Goal: Task Accomplishment & Management: Manage account settings

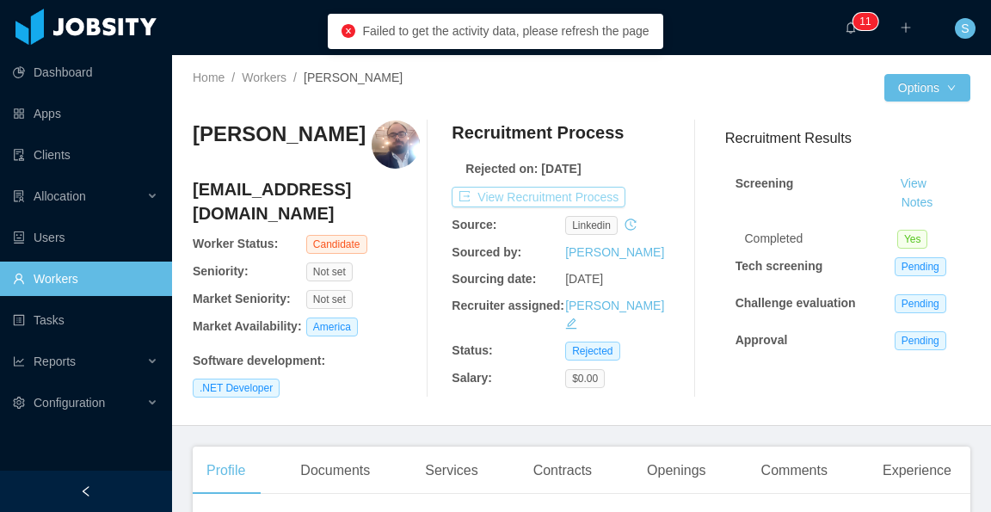
click at [608, 195] on button "View Recruitment Process" at bounding box center [539, 197] width 174 height 21
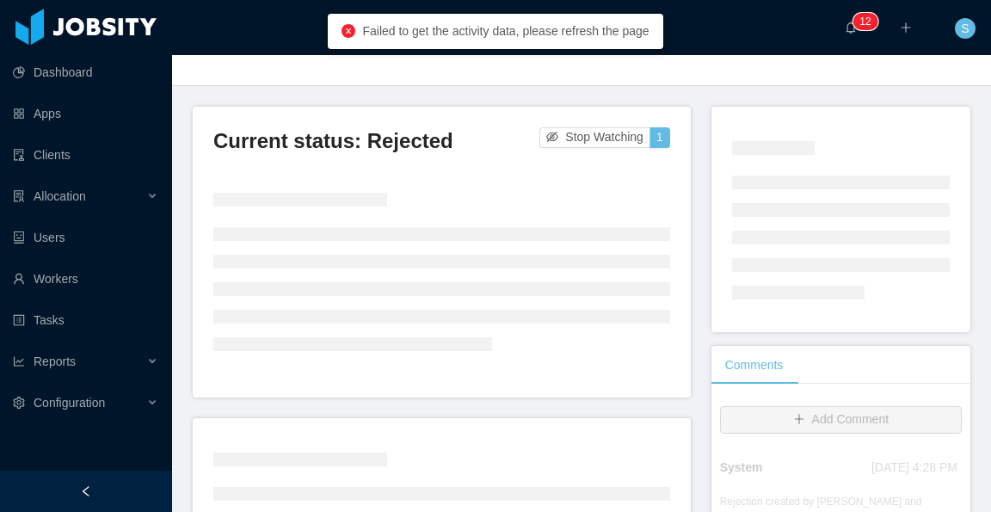
scroll to position [86, 0]
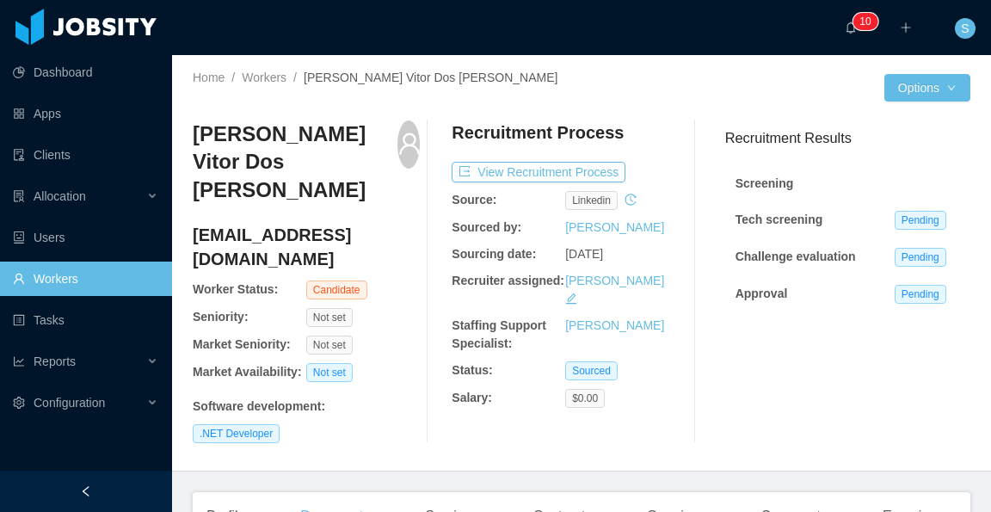
click at [86, 274] on link "Workers" at bounding box center [85, 278] width 145 height 34
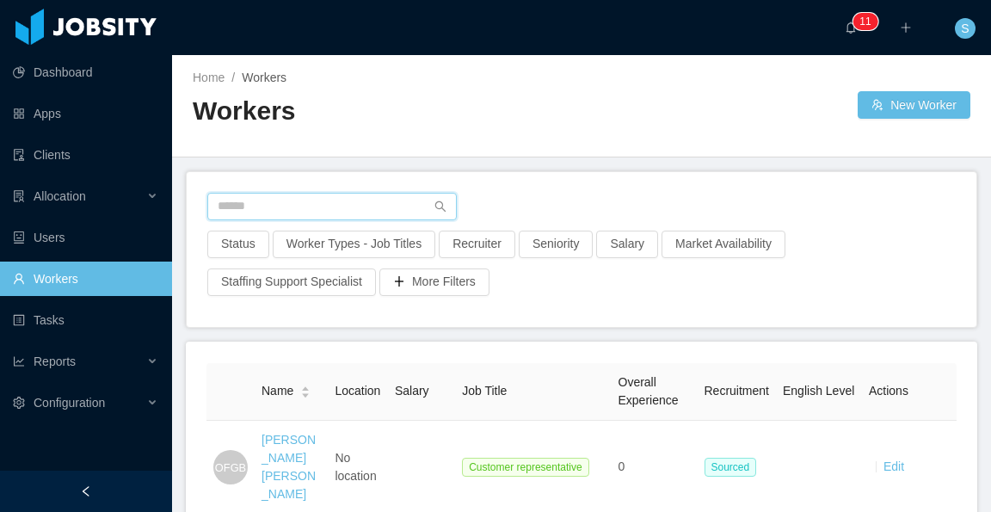
click at [301, 206] on input "text" at bounding box center [331, 207] width 249 height 28
paste input "**********"
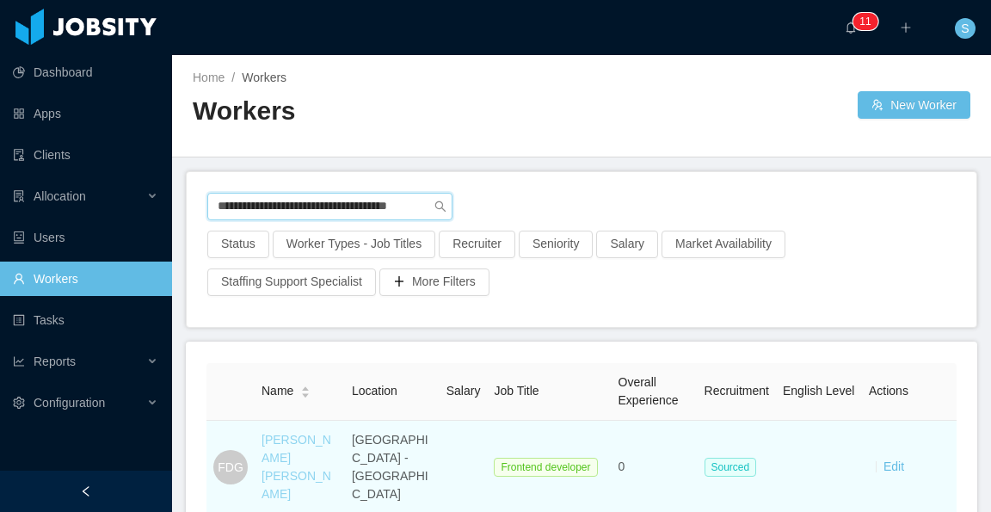
type input "**********"
click at [274, 462] on link "Francisco Duran Gonzalez" at bounding box center [296, 467] width 70 height 68
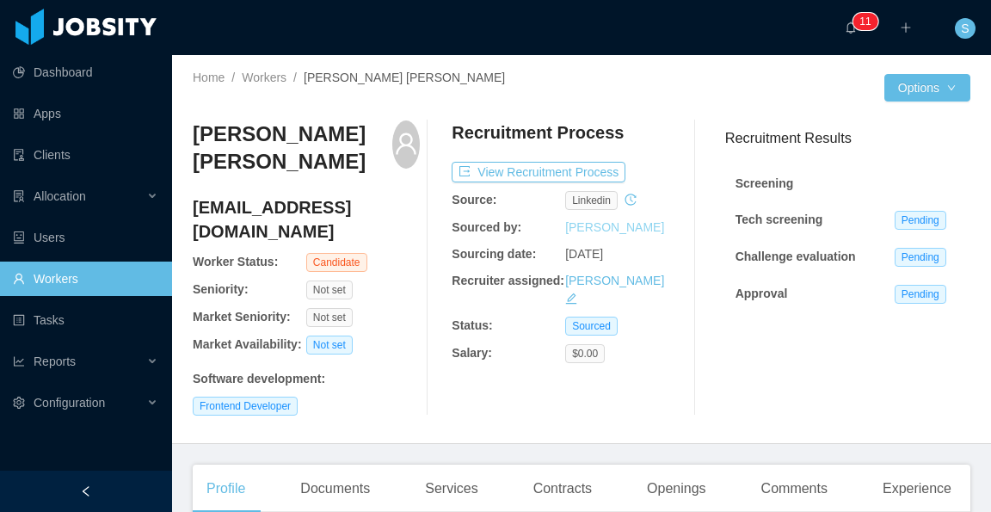
click at [601, 230] on link "Pedro Zuvic" at bounding box center [614, 227] width 99 height 14
click at [552, 176] on button "View Recruitment Process" at bounding box center [539, 172] width 174 height 21
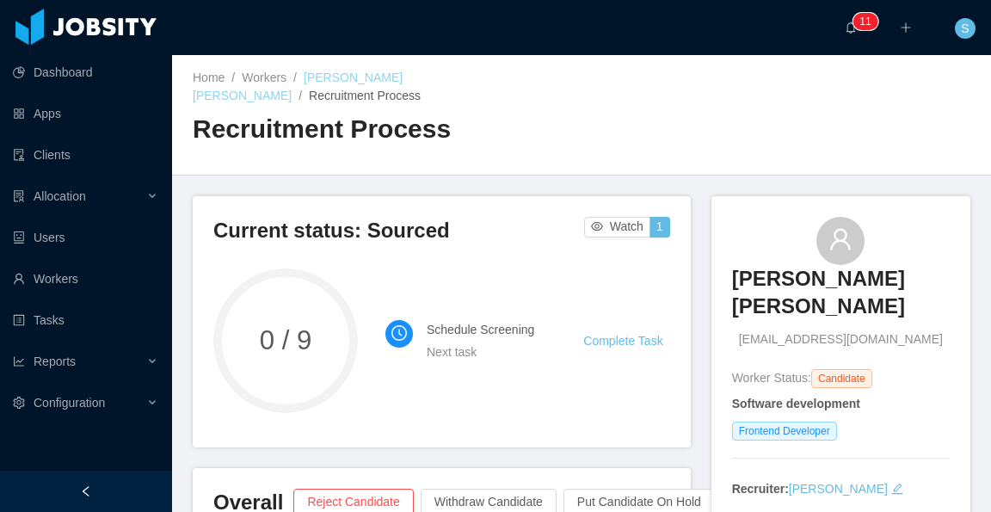
click at [369, 72] on link "Francisco Duran Gonzalez" at bounding box center [298, 87] width 210 height 32
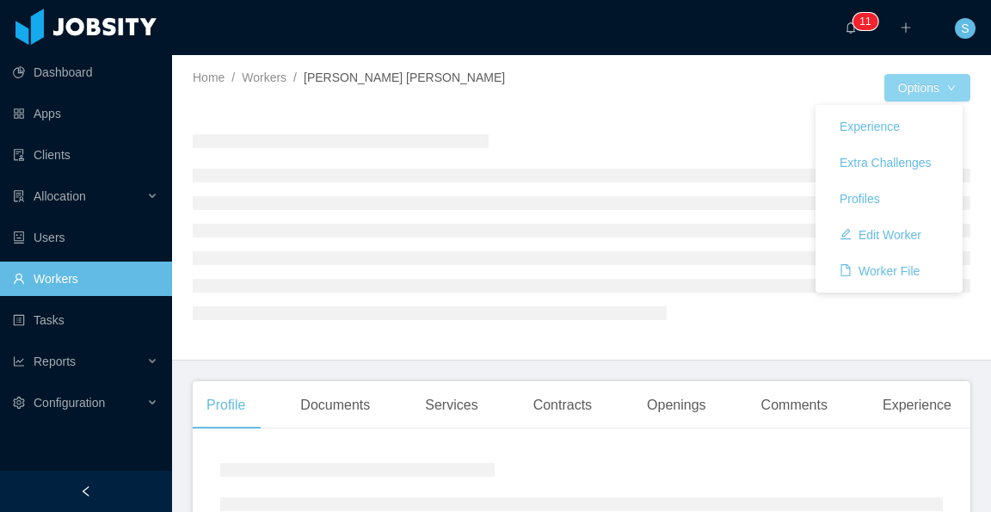
click at [943, 89] on button "Options" at bounding box center [927, 88] width 86 height 28
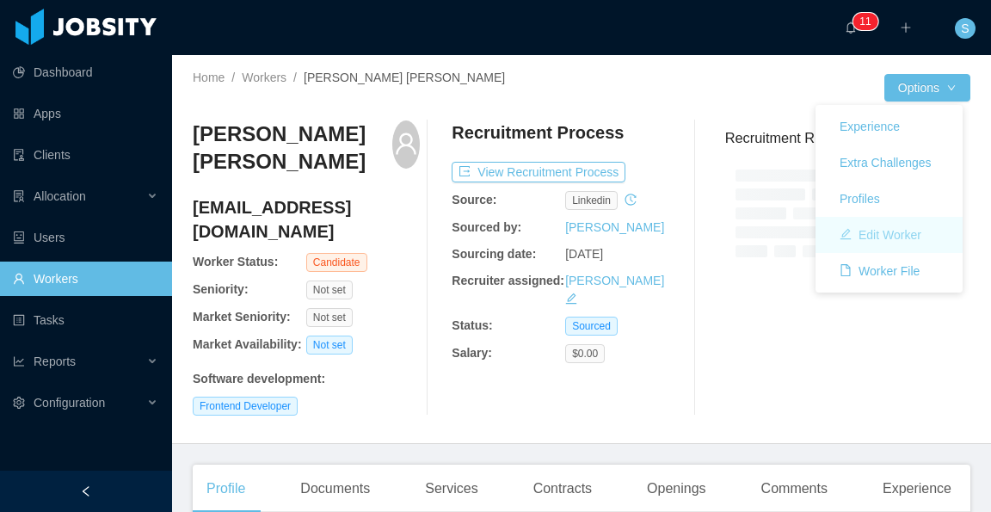
click at [910, 235] on button "Edit Worker" at bounding box center [880, 235] width 109 height 28
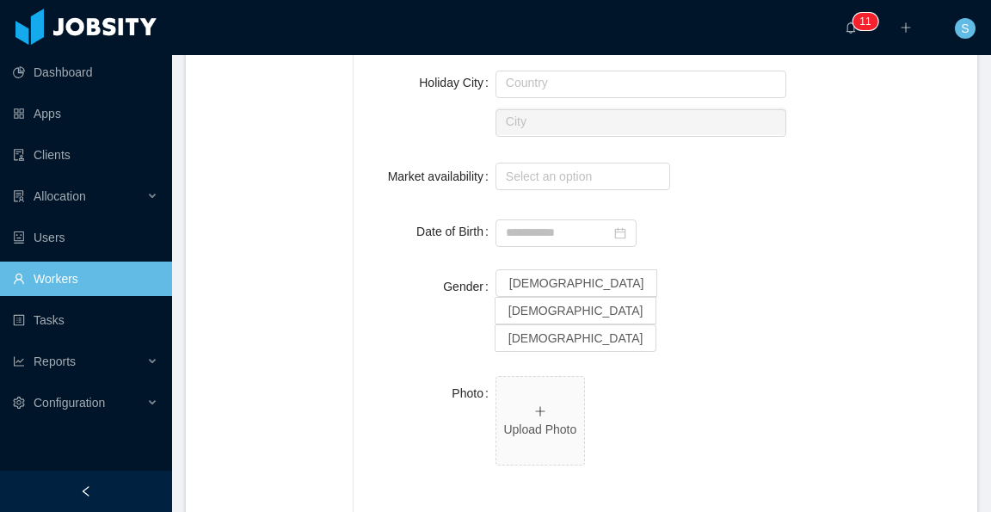
scroll to position [946, 0]
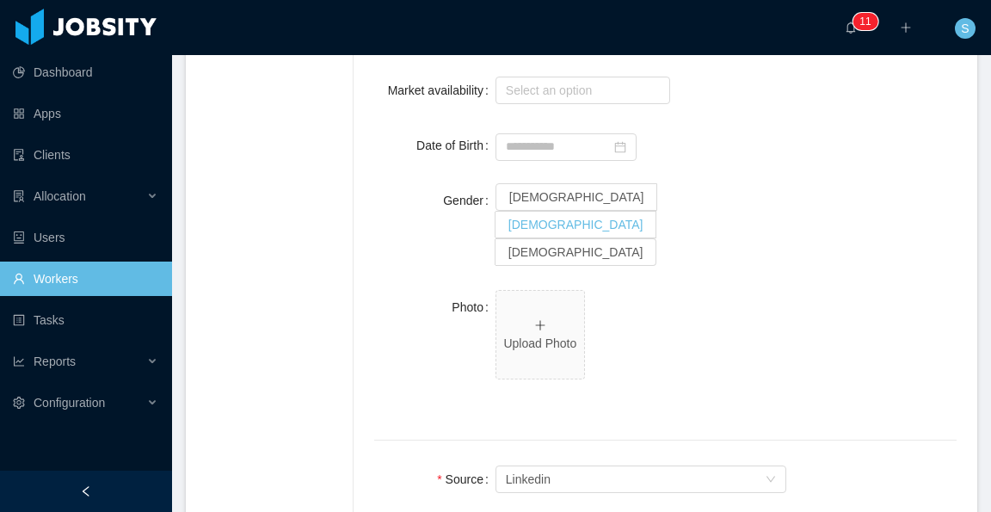
click at [590, 218] on span "Male" at bounding box center [575, 225] width 135 height 14
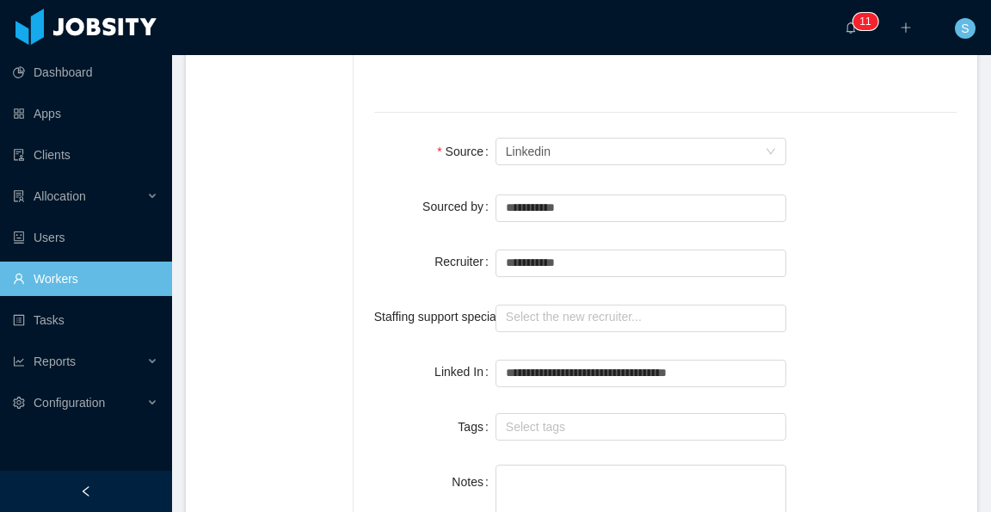
scroll to position [1290, 0]
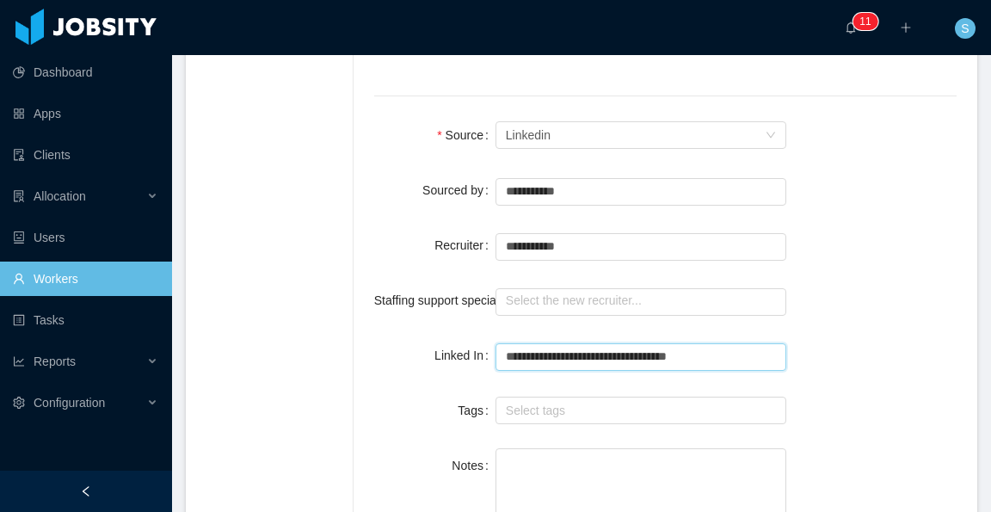
drag, startPoint x: 716, startPoint y: 267, endPoint x: 464, endPoint y: 272, distance: 252.9
click at [464, 338] on div "**********" at bounding box center [665, 355] width 582 height 34
click at [547, 343] on input "Linked In" at bounding box center [641, 357] width 292 height 28
paste input "**********"
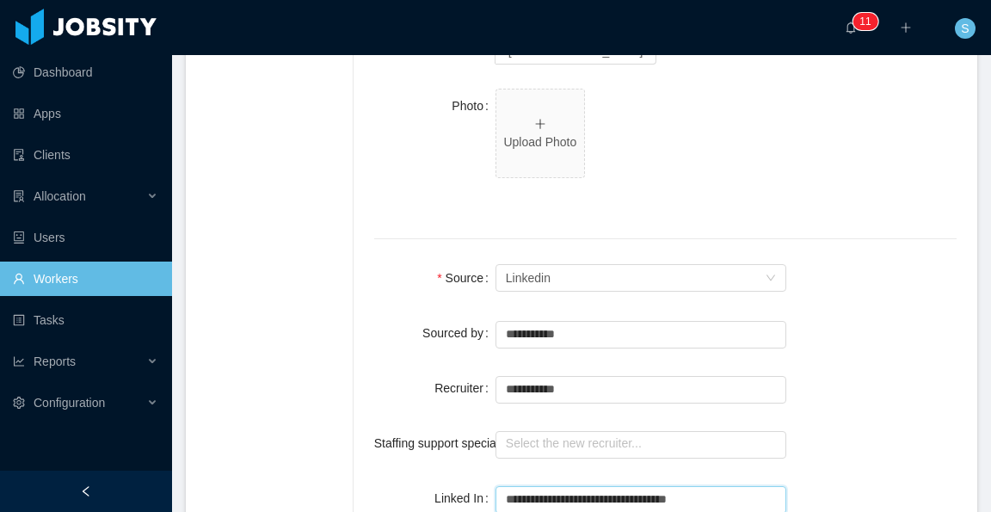
scroll to position [1124, 0]
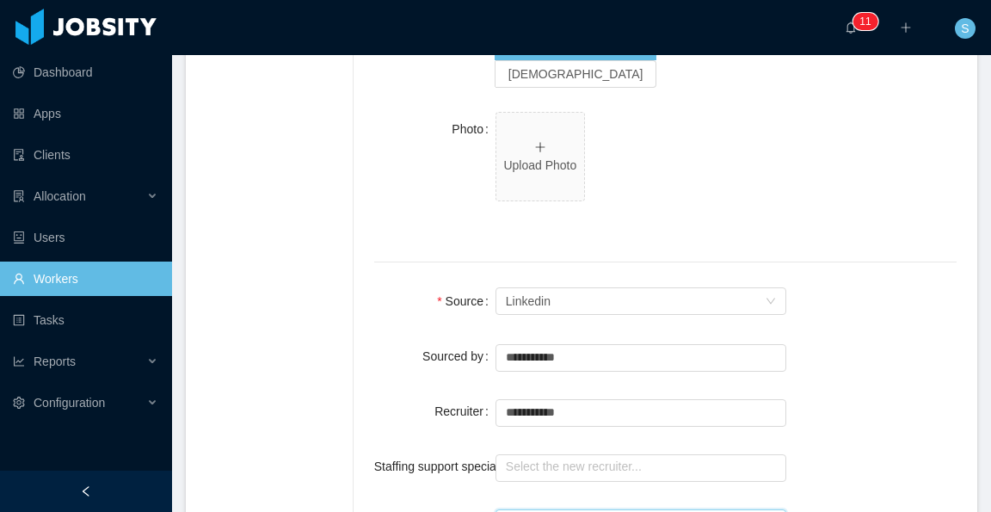
type input "**********"
click at [594, 344] on input "text" at bounding box center [641, 358] width 292 height 28
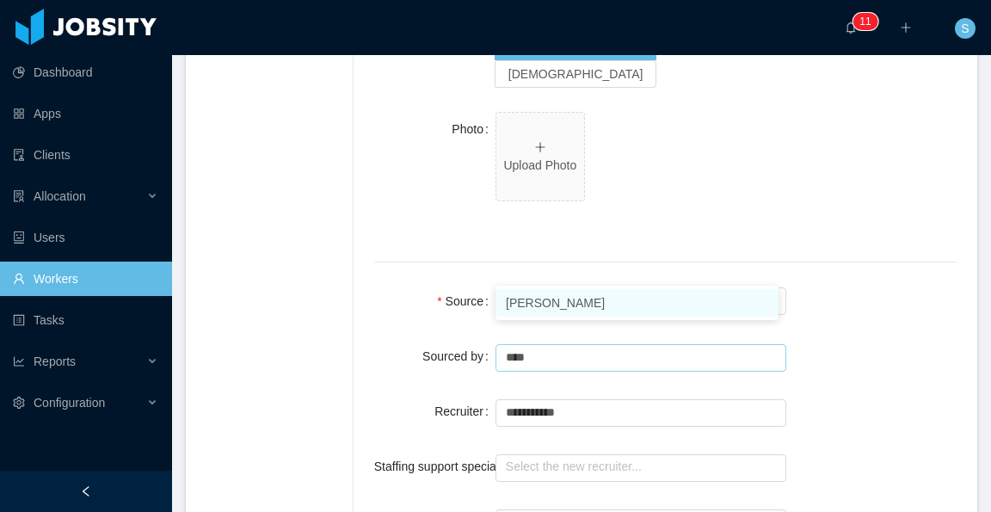
click at [585, 306] on li "[PERSON_NAME]" at bounding box center [636, 303] width 283 height 28
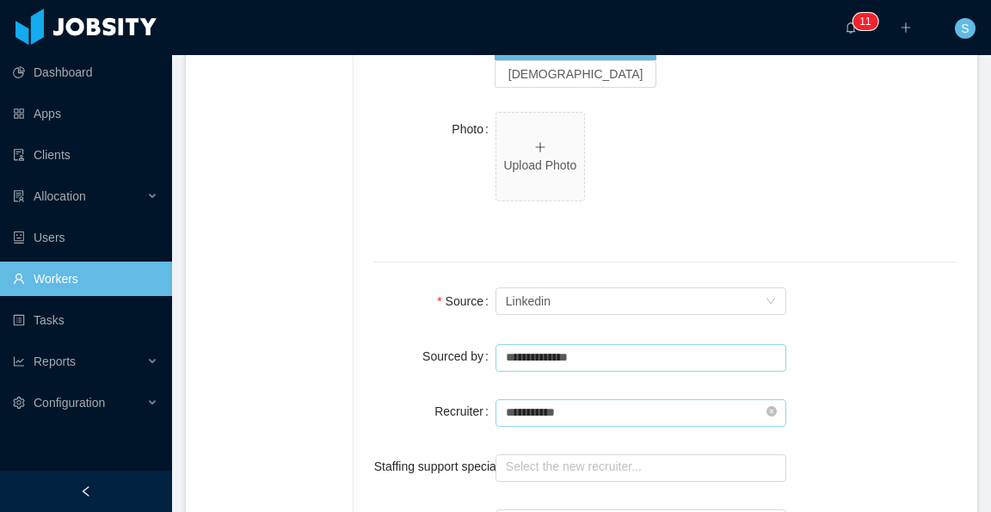
type input "**********"
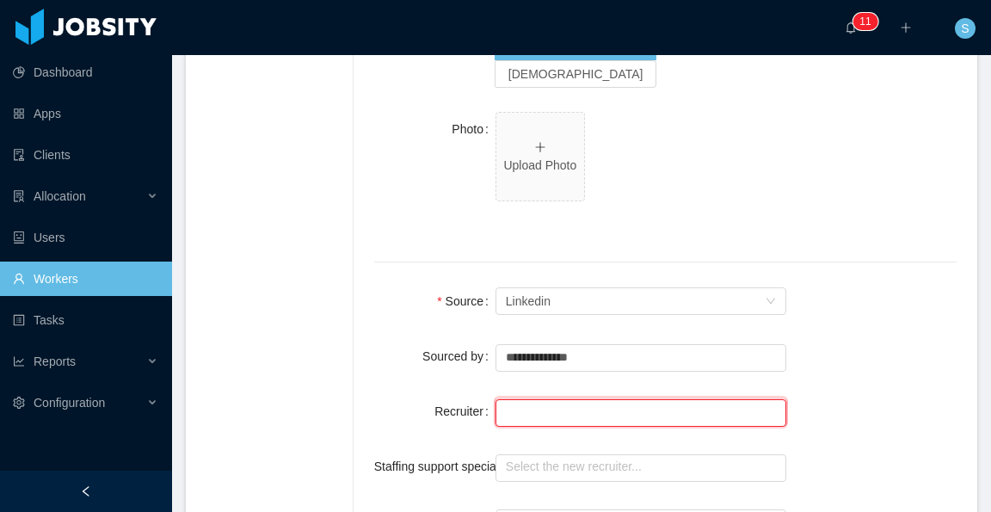
click at [585, 399] on input "text" at bounding box center [641, 413] width 292 height 28
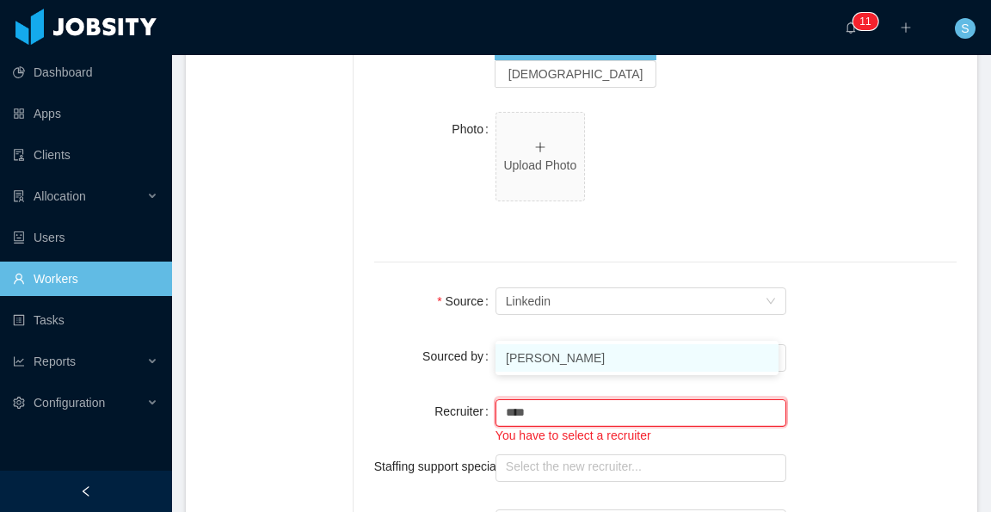
click at [598, 353] on li "[PERSON_NAME]" at bounding box center [636, 358] width 283 height 28
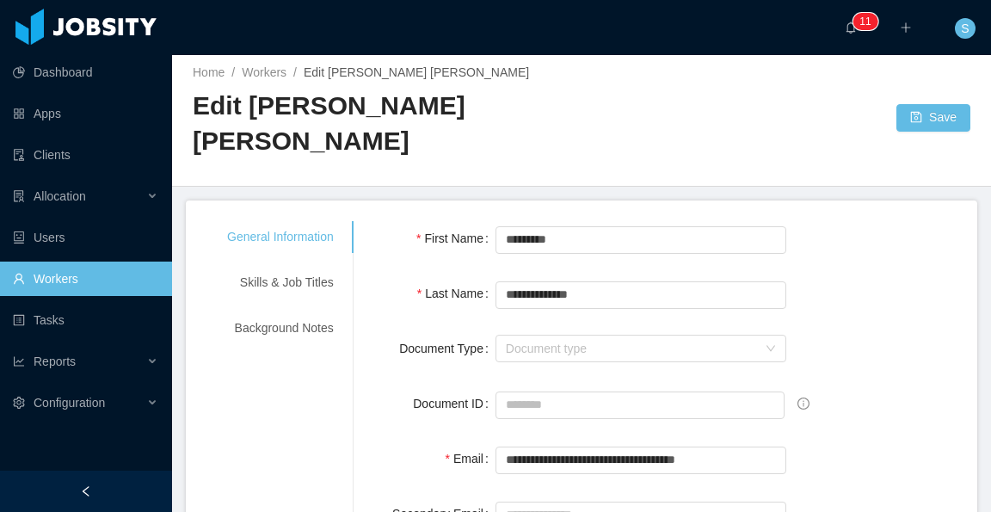
scroll to position [0, 0]
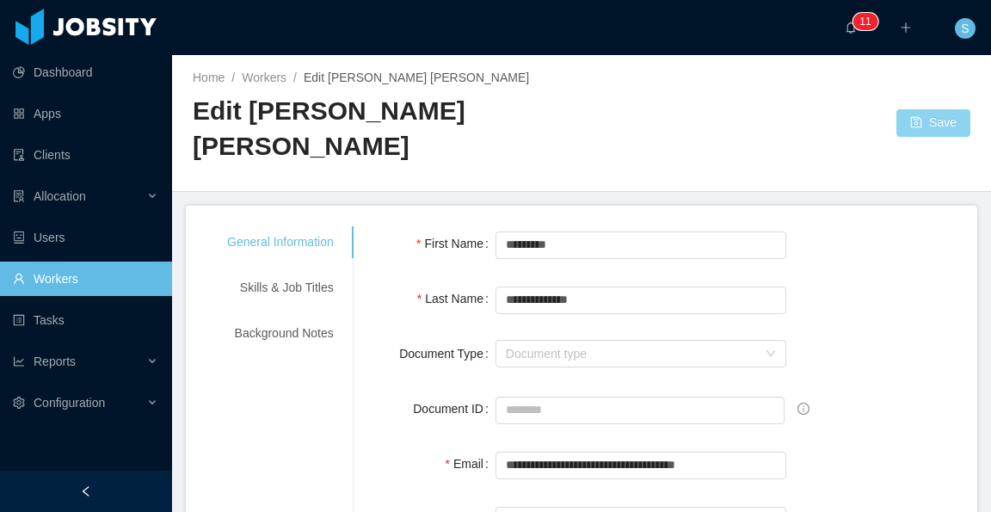
type input "**********"
click at [914, 111] on button "Save" at bounding box center [933, 123] width 74 height 28
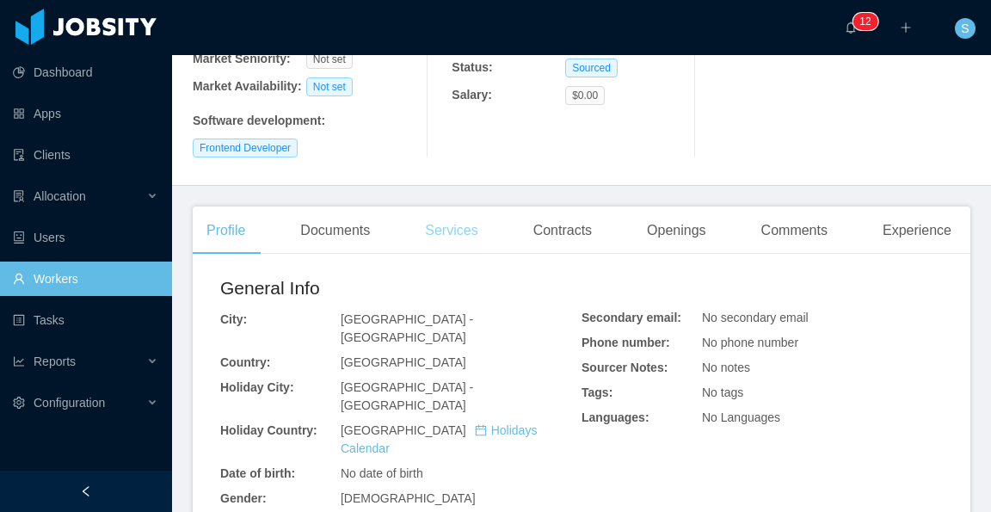
drag, startPoint x: 356, startPoint y: 202, endPoint x: 420, endPoint y: 239, distance: 73.6
click at [356, 206] on div "Documents" at bounding box center [334, 230] width 97 height 48
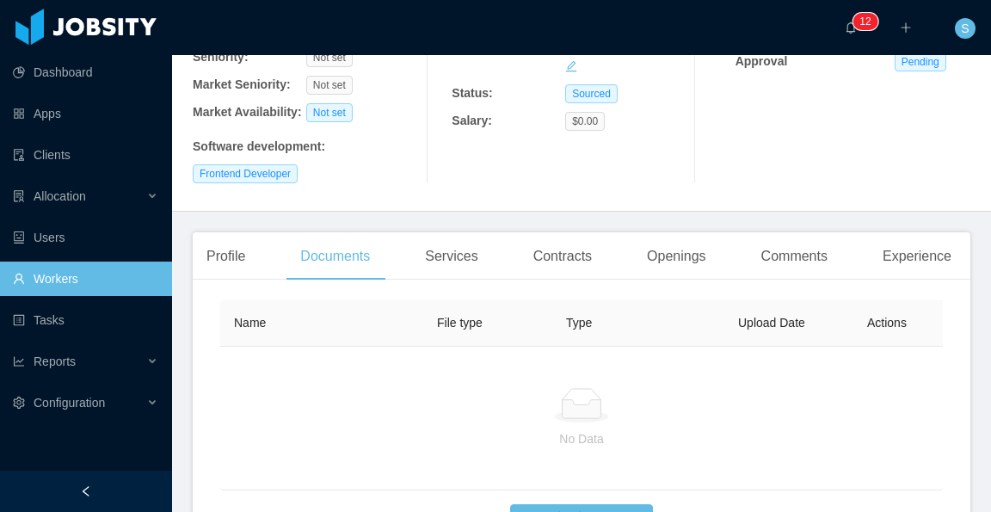
scroll to position [258, 0]
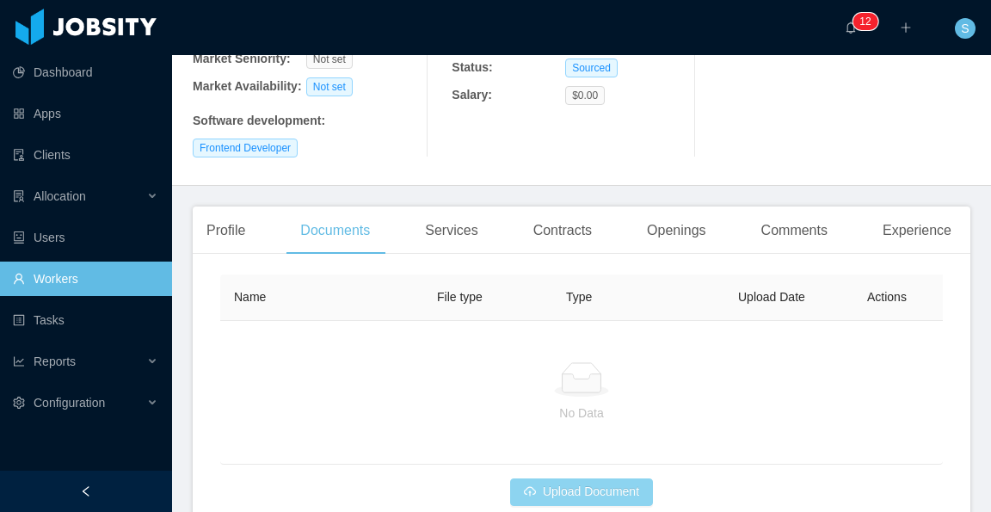
click at [614, 478] on button "Upload Document" at bounding box center [581, 492] width 143 height 28
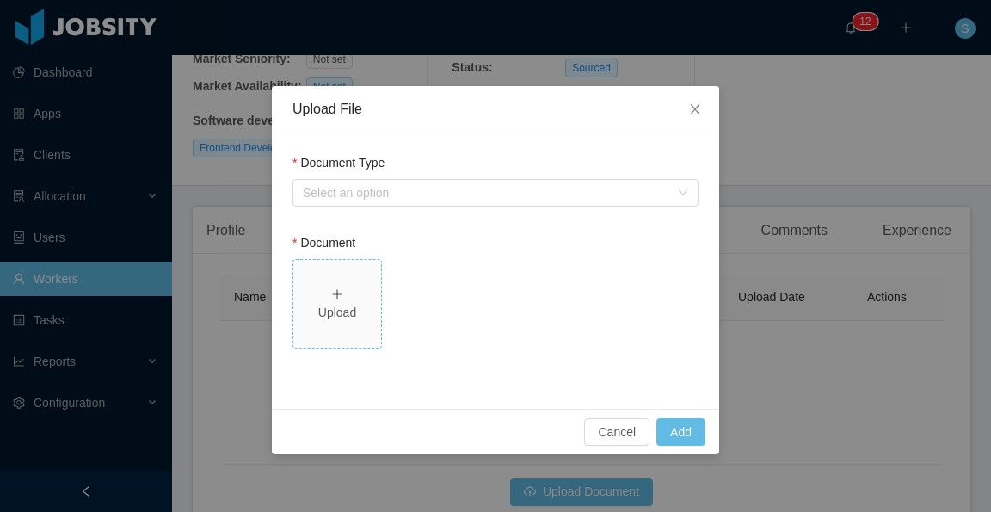
click at [343, 287] on div "Upload" at bounding box center [337, 304] width 74 height 36
click at [683, 429] on button "Add" at bounding box center [680, 432] width 49 height 28
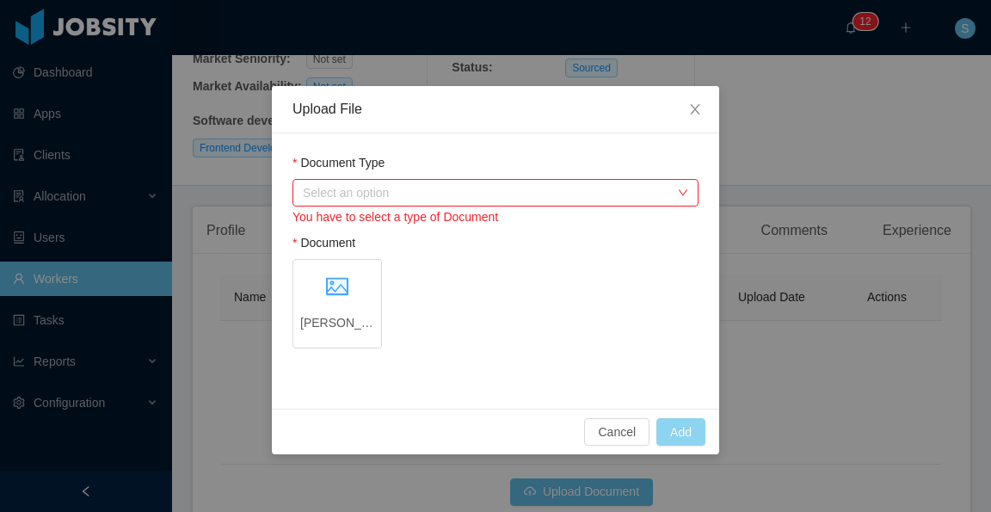
click at [516, 198] on div "Select an option" at bounding box center [486, 192] width 366 height 17
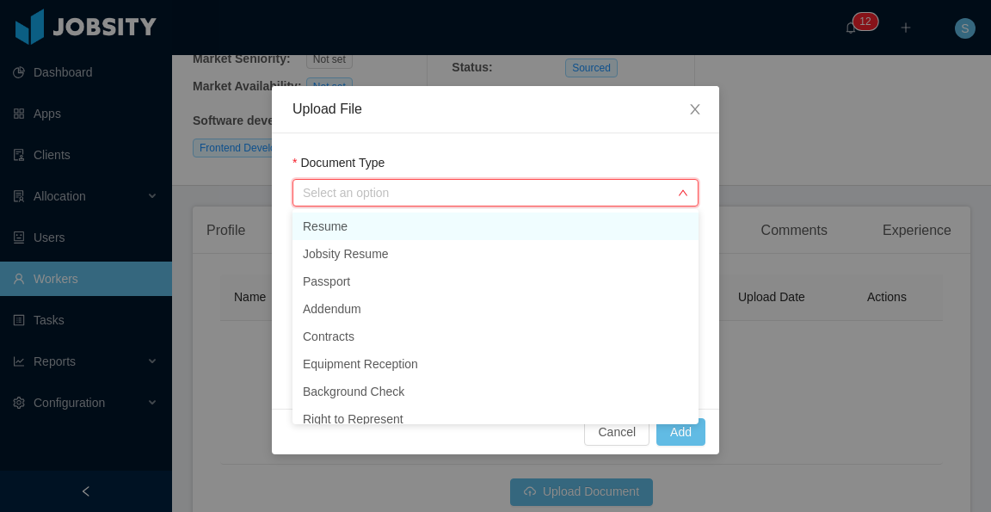
click at [499, 231] on li "Resume" at bounding box center [495, 226] width 406 height 28
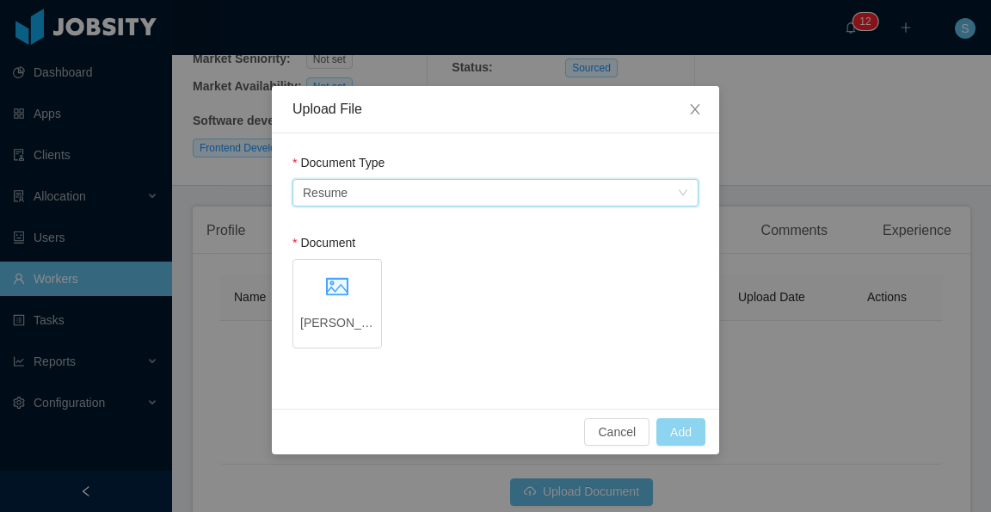
click at [672, 427] on button "Add" at bounding box center [680, 432] width 49 height 28
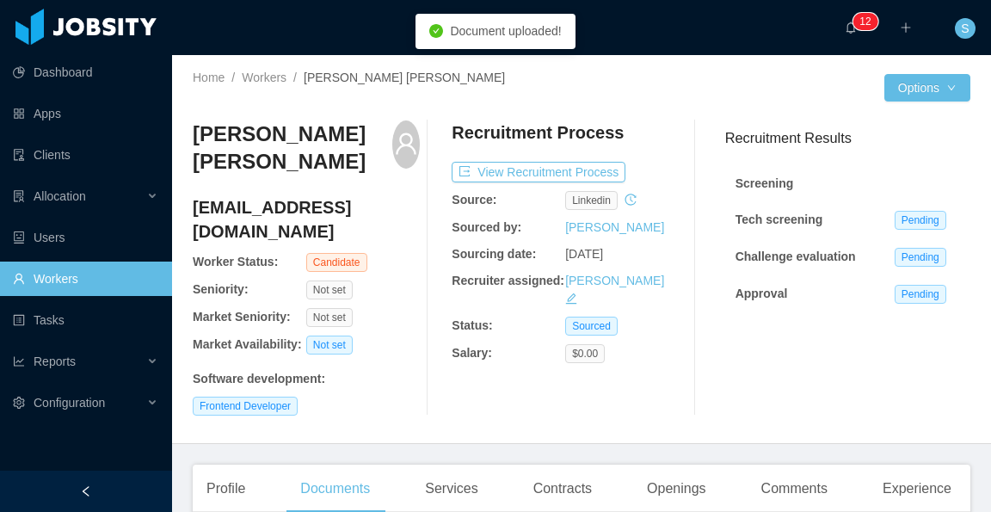
scroll to position [86, 0]
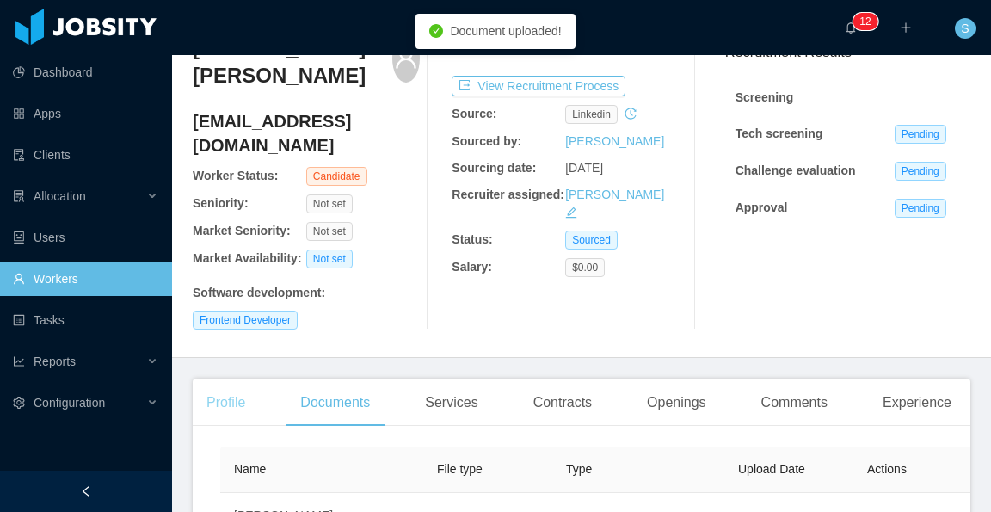
click at [223, 379] on div "Profile" at bounding box center [226, 402] width 66 height 48
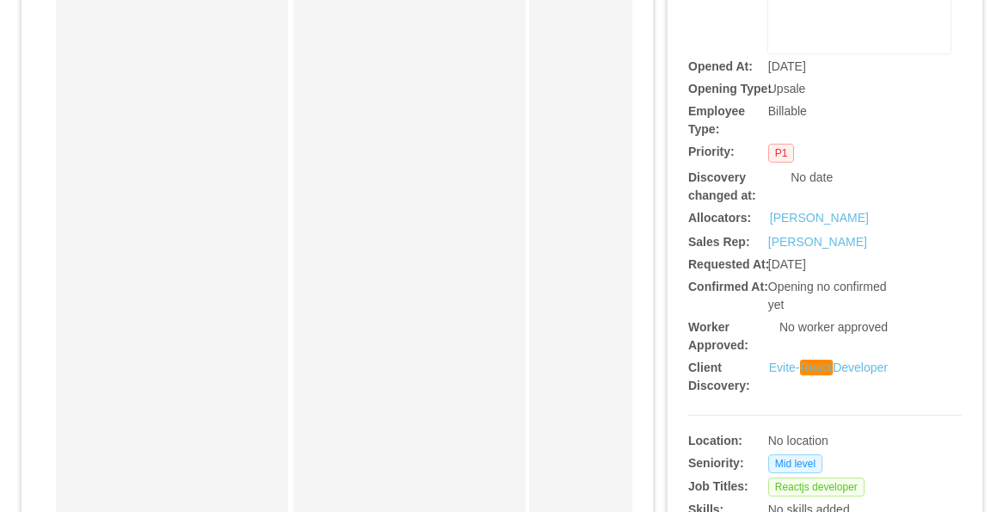
scroll to position [430, 0]
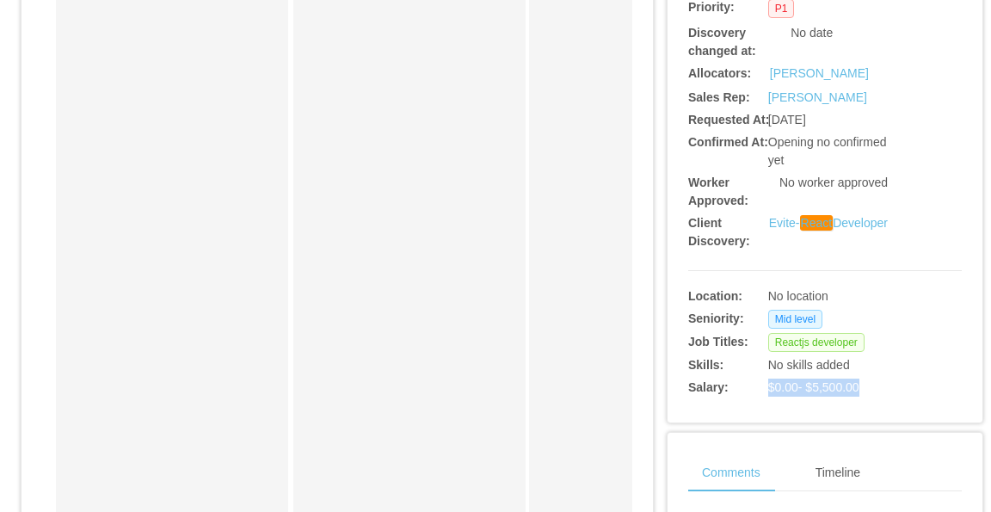
drag, startPoint x: 862, startPoint y: 384, endPoint x: 759, endPoint y: 384, distance: 102.4
click at [768, 384] on div "$0.00 - $5,500.00" at bounding box center [836, 387] width 137 height 18
copy span "$0.00 - $5,500.00"
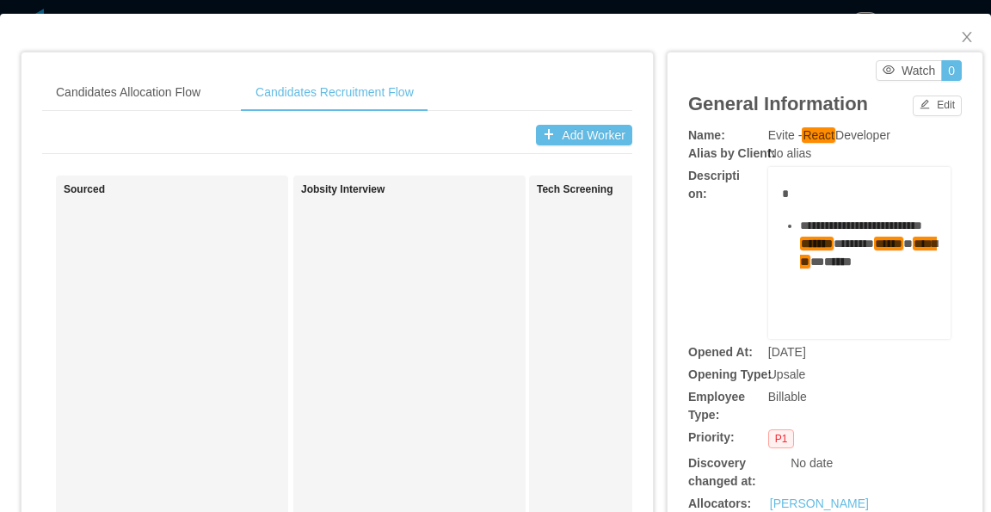
click at [907, 126] on div "Evite - React Developer" at bounding box center [859, 135] width 182 height 18
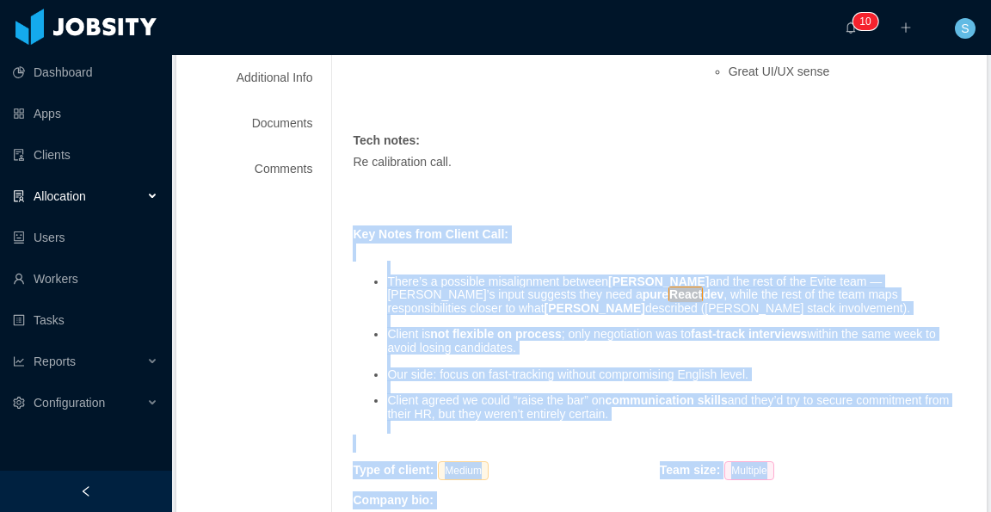
scroll to position [430, 0]
